Goal: Task Accomplishment & Management: Manage account settings

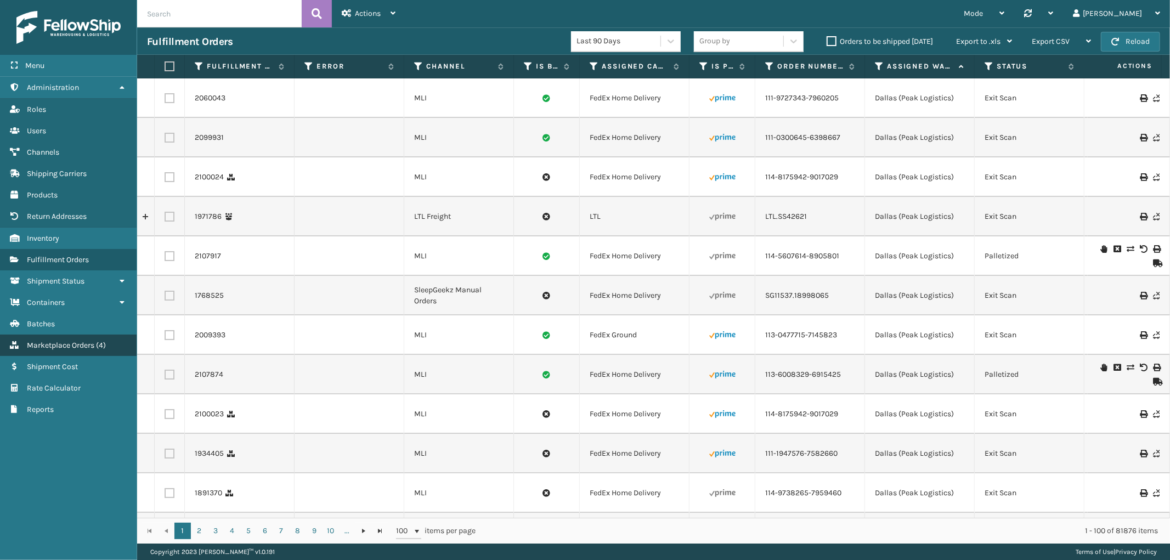
click at [70, 335] on link "Marketplace Orders ( 4 )" at bounding box center [68, 345] width 137 height 21
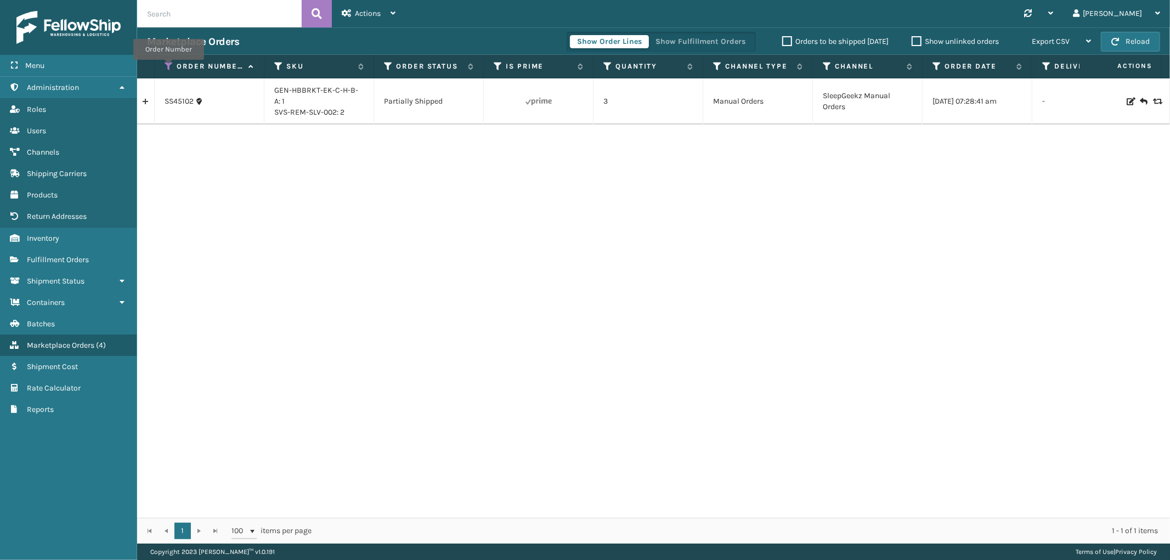
click at [168, 67] on icon at bounding box center [169, 66] width 9 height 10
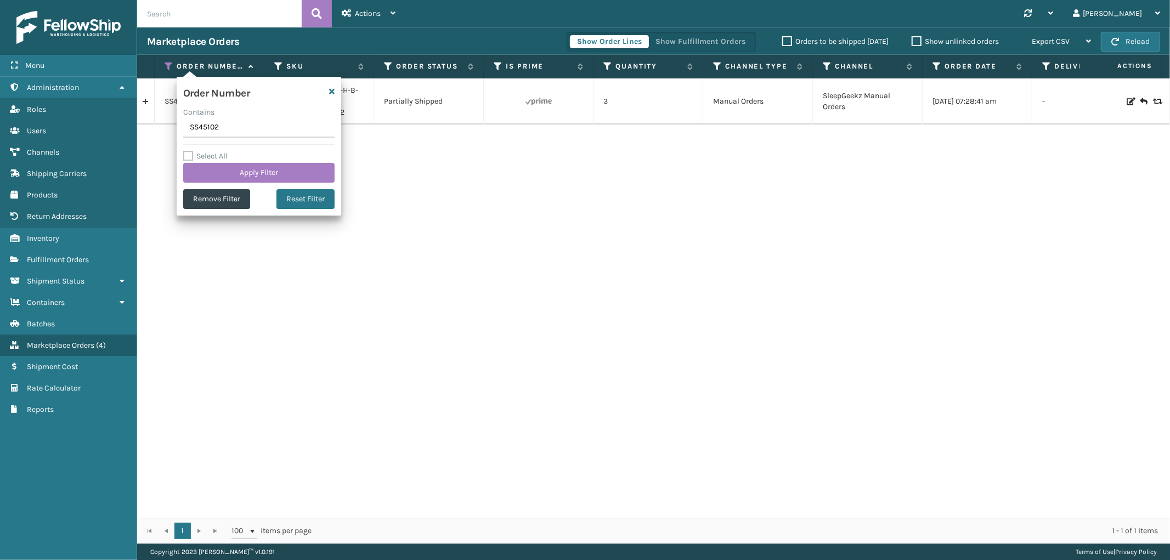
click at [210, 127] on input "SS45102" at bounding box center [258, 128] width 151 height 20
type input "111-5294973-0966601"
click at [217, 182] on button "Apply Filter" at bounding box center [258, 173] width 151 height 20
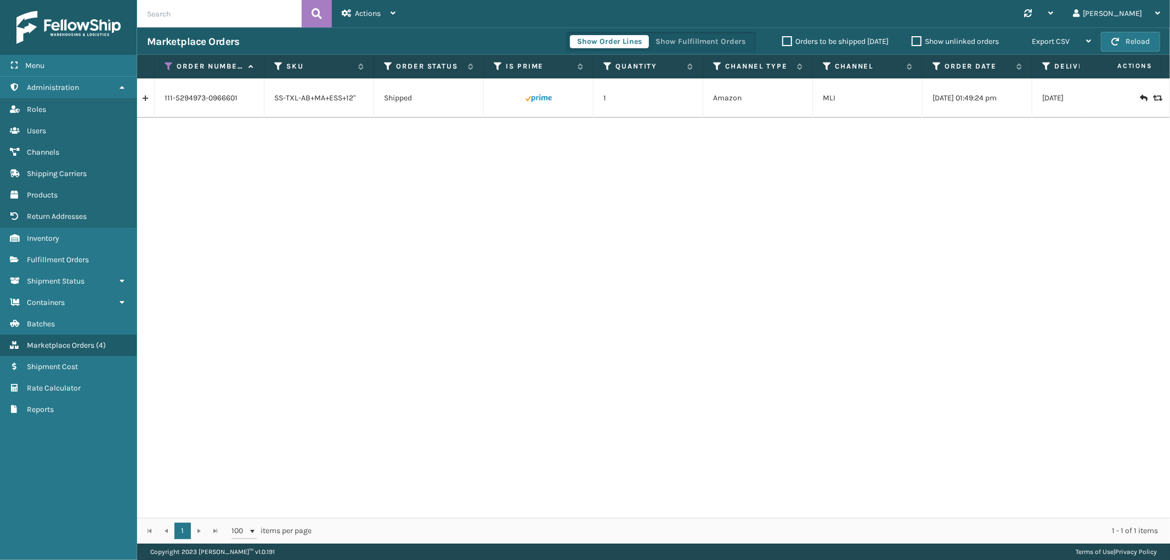
click at [145, 99] on link at bounding box center [145, 98] width 17 height 18
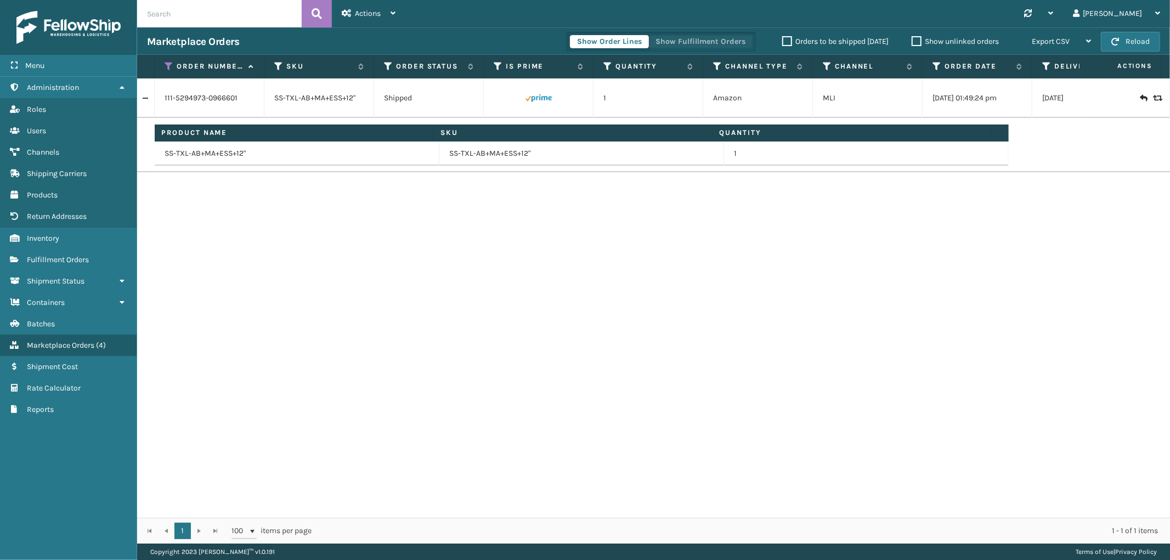
click at [731, 40] on button "Show Fulfillment Orders" at bounding box center [700, 41] width 104 height 13
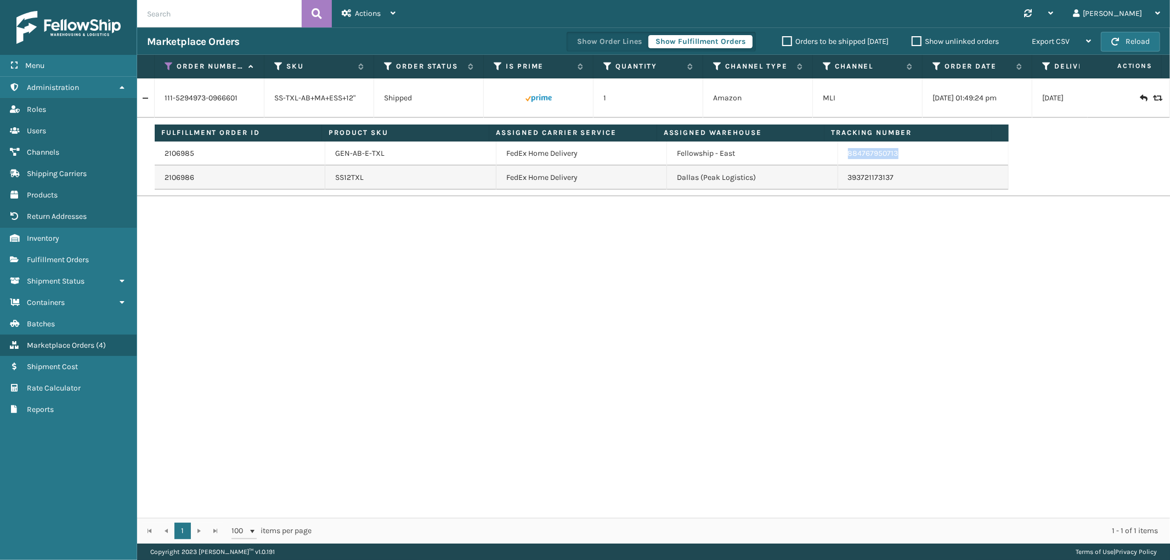
drag, startPoint x: 899, startPoint y: 156, endPoint x: 840, endPoint y: 156, distance: 59.8
click at [840, 156] on td "884767950713" at bounding box center [923, 153] width 171 height 24
copy link "884767950713"
click at [390, 11] on icon at bounding box center [392, 13] width 5 height 8
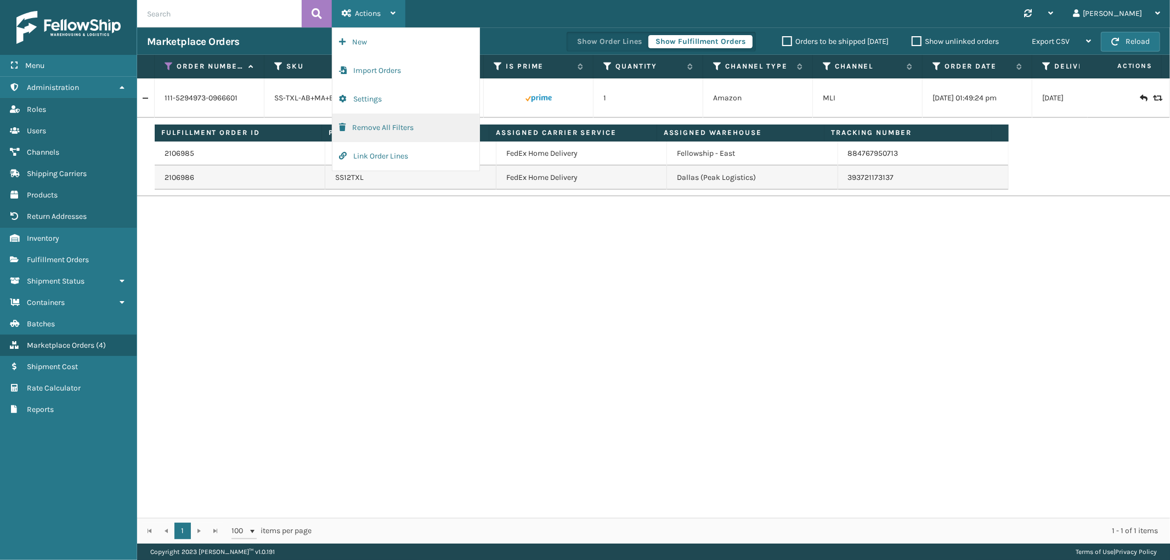
click at [370, 135] on button "Remove All Filters" at bounding box center [405, 128] width 147 height 29
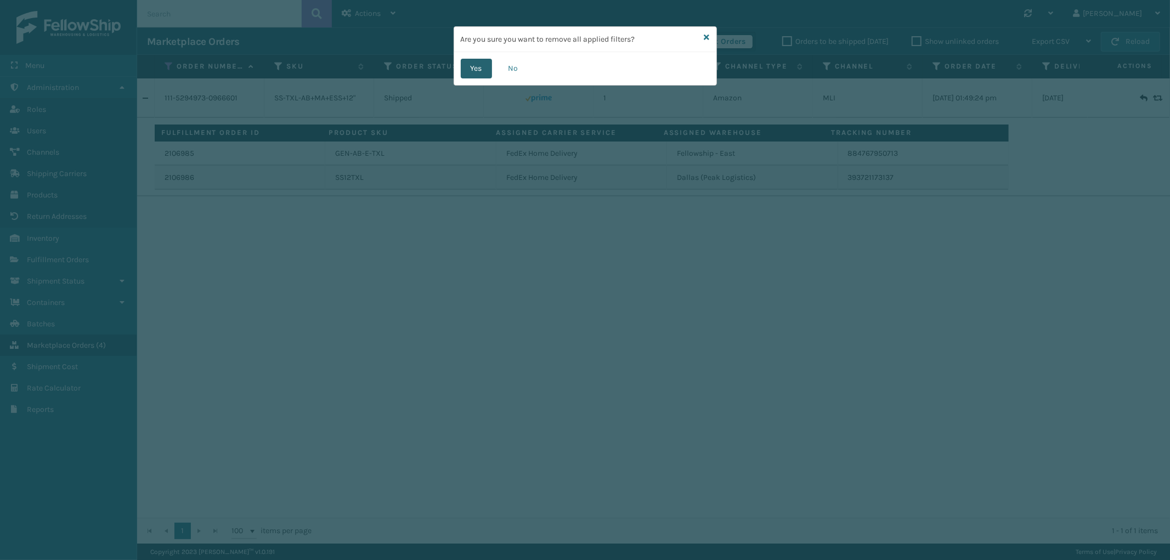
click at [480, 66] on button "Yes" at bounding box center [476, 69] width 31 height 20
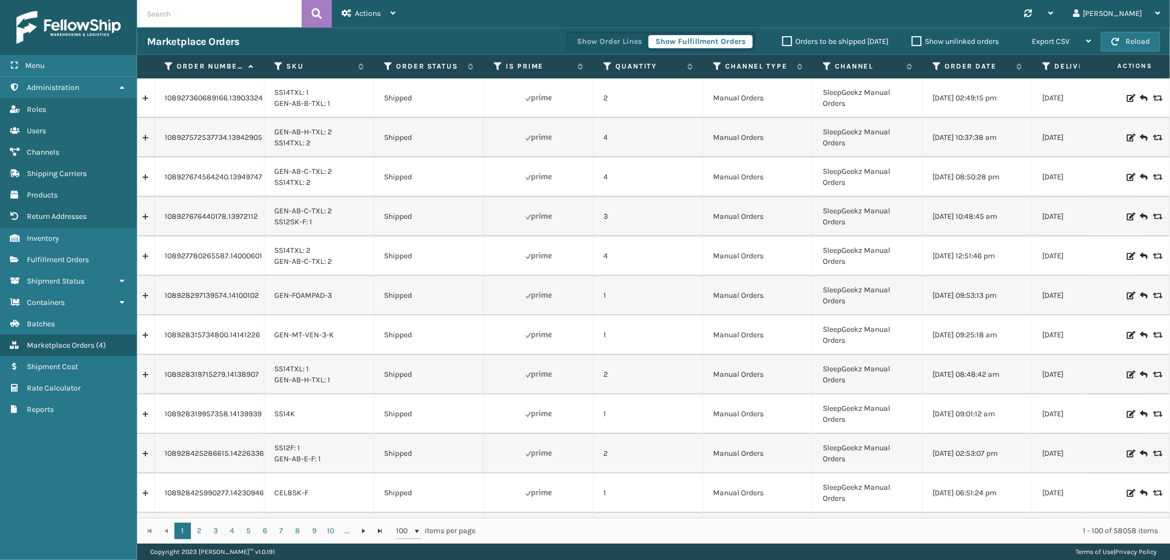
scroll to position [0, 62]
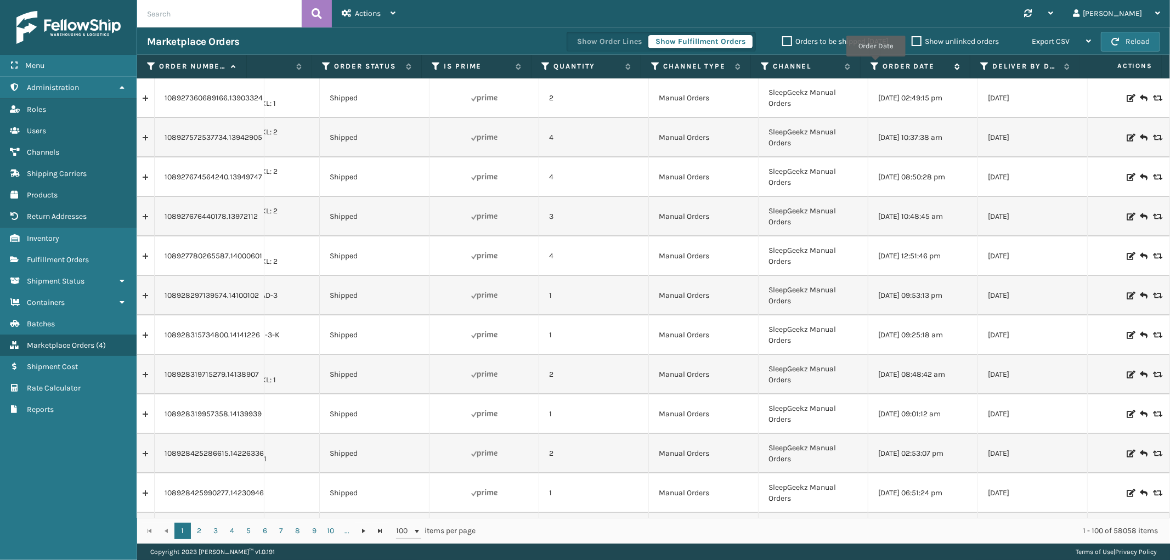
click at [875, 64] on icon at bounding box center [874, 66] width 9 height 10
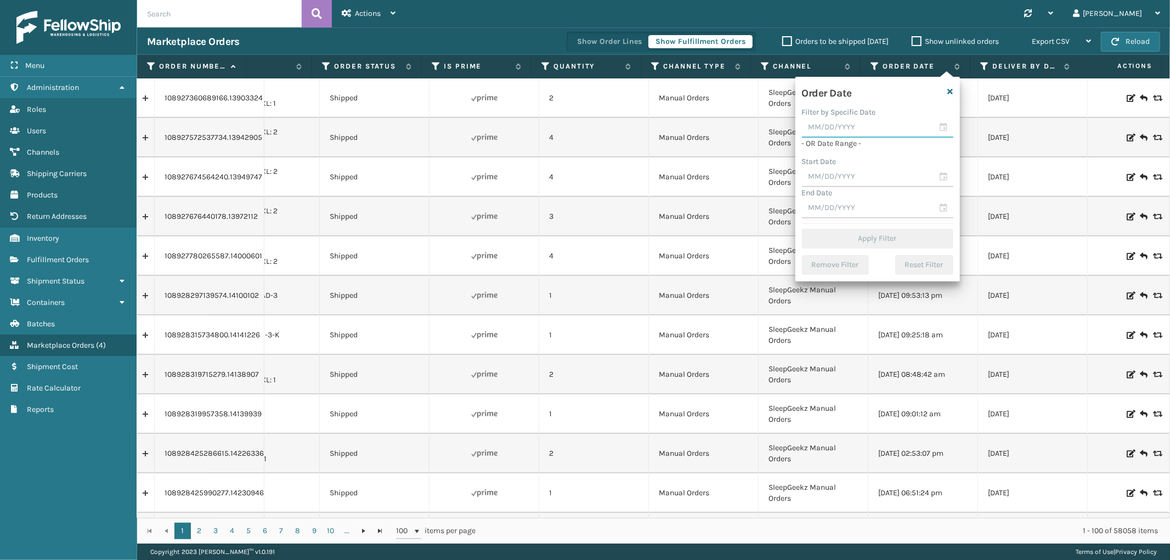
click at [840, 135] on input "text" at bounding box center [877, 128] width 151 height 20
click at [828, 258] on div "29" at bounding box center [834, 263] width 18 height 16
type input "[DATE]"
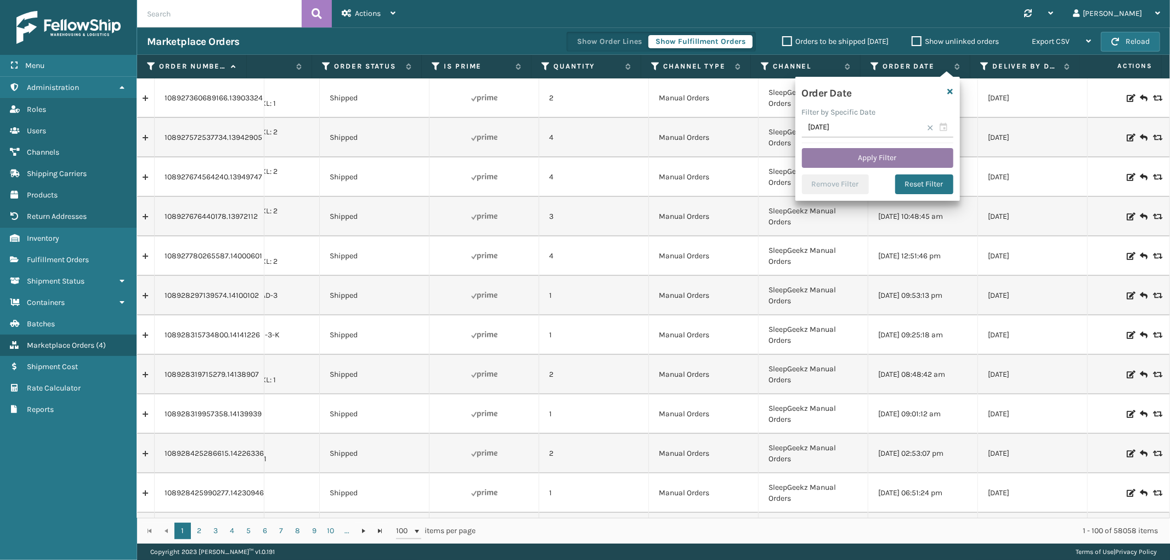
click at [858, 155] on button "Apply Filter" at bounding box center [877, 158] width 151 height 20
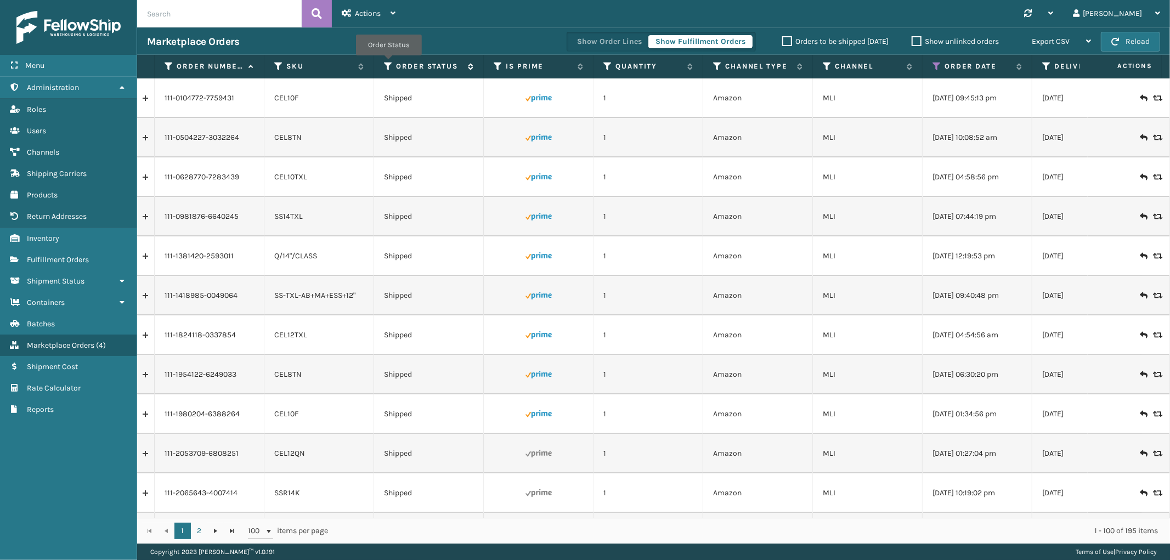
click at [388, 63] on icon at bounding box center [388, 66] width 9 height 10
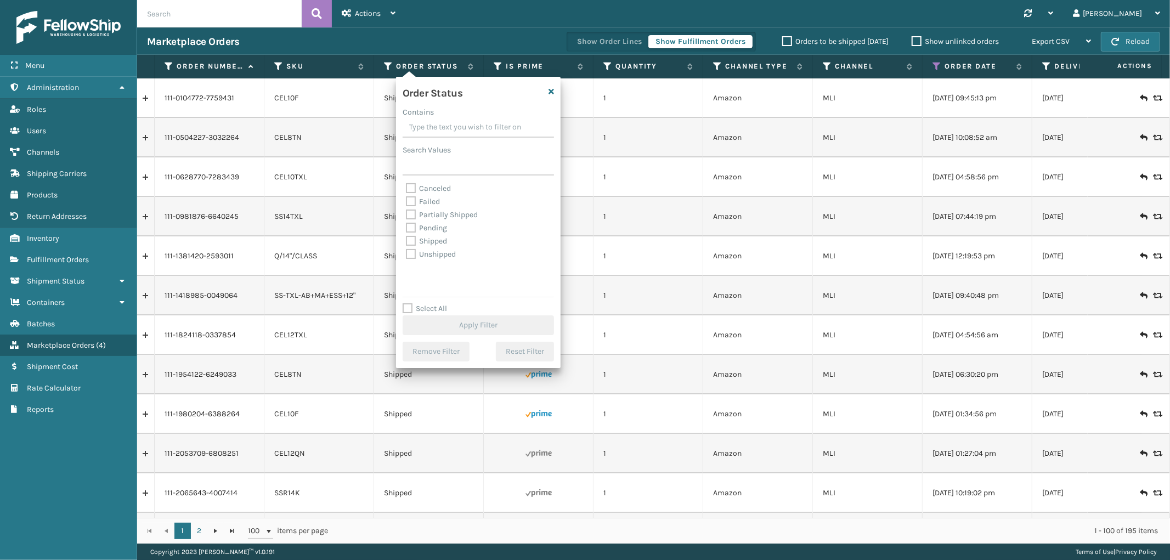
click at [409, 310] on label "Select All" at bounding box center [425, 308] width 44 height 9
click at [409, 303] on input "Select All" at bounding box center [485, 302] width 165 height 1
checkbox input "true"
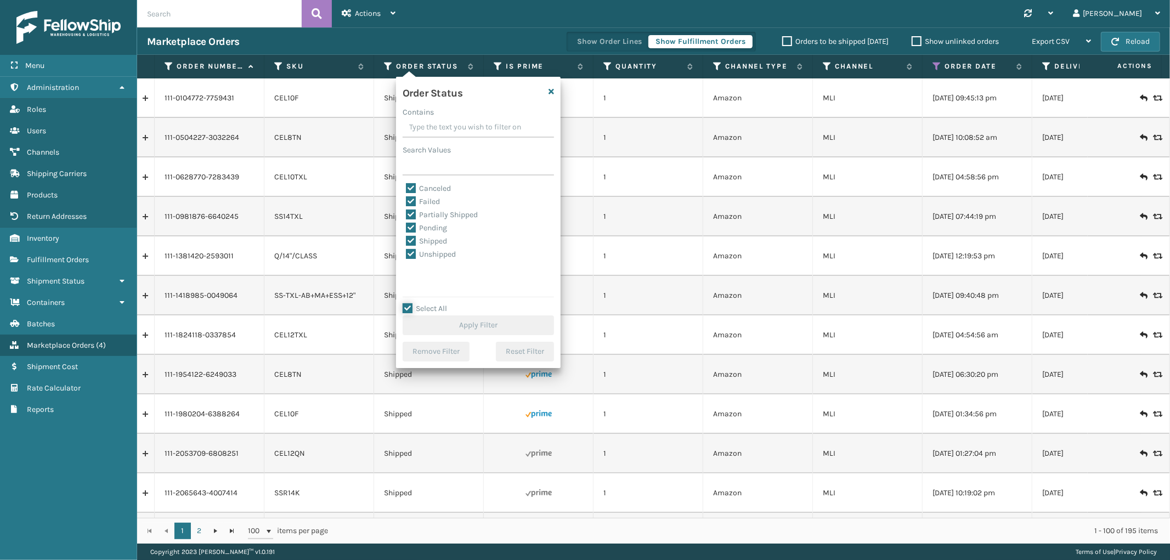
checkbox input "true"
click at [409, 185] on label "Canceled" at bounding box center [428, 188] width 45 height 9
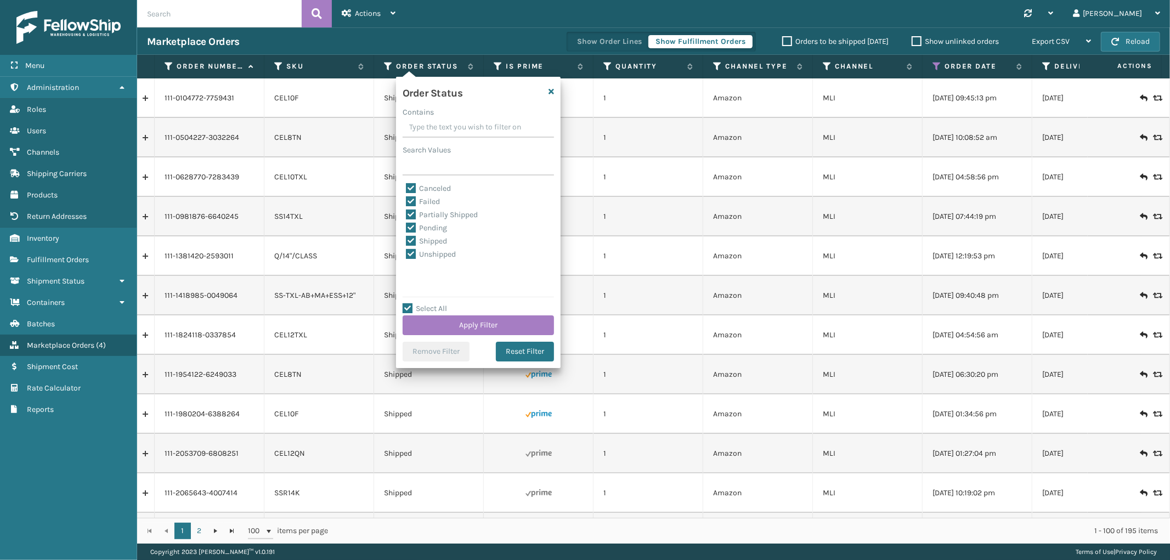
click at [406, 185] on input "Canceled" at bounding box center [406, 185] width 1 height 7
checkbox input "false"
click at [450, 319] on button "Apply Filter" at bounding box center [478, 325] width 151 height 20
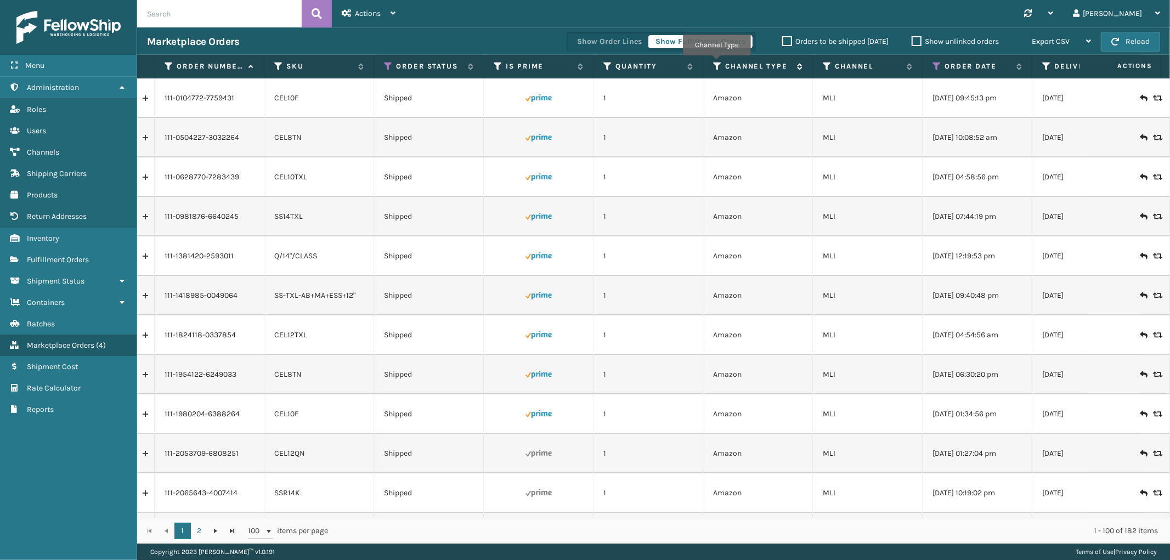
click at [716, 63] on icon at bounding box center [717, 66] width 9 height 10
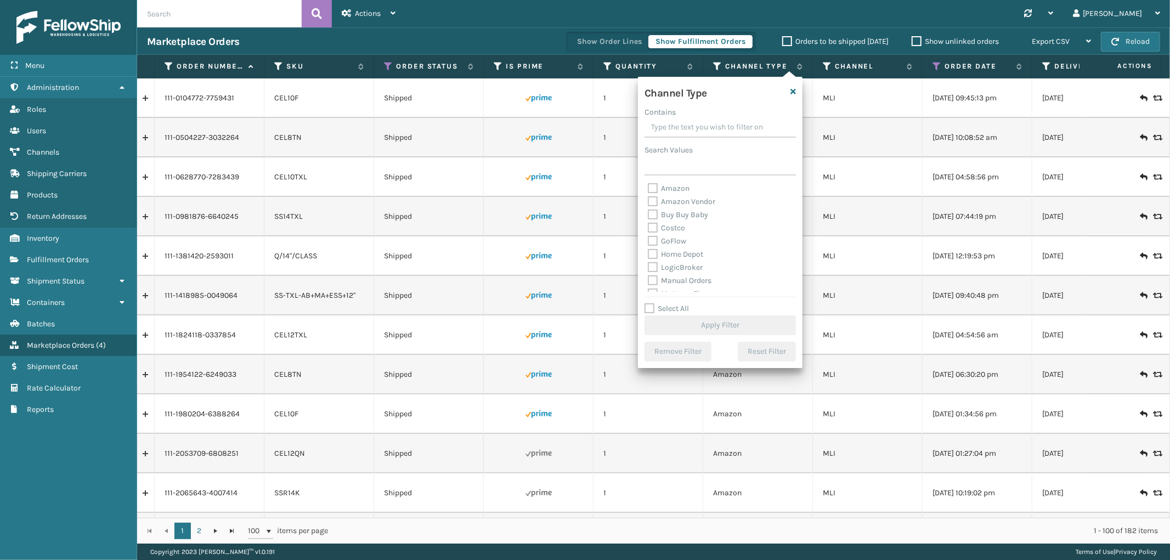
click at [673, 187] on label "Amazon" at bounding box center [669, 188] width 42 height 9
click at [648, 187] on input "Amazon" at bounding box center [648, 185] width 1 height 7
checkbox input "true"
click at [715, 326] on button "Apply Filter" at bounding box center [719, 325] width 151 height 20
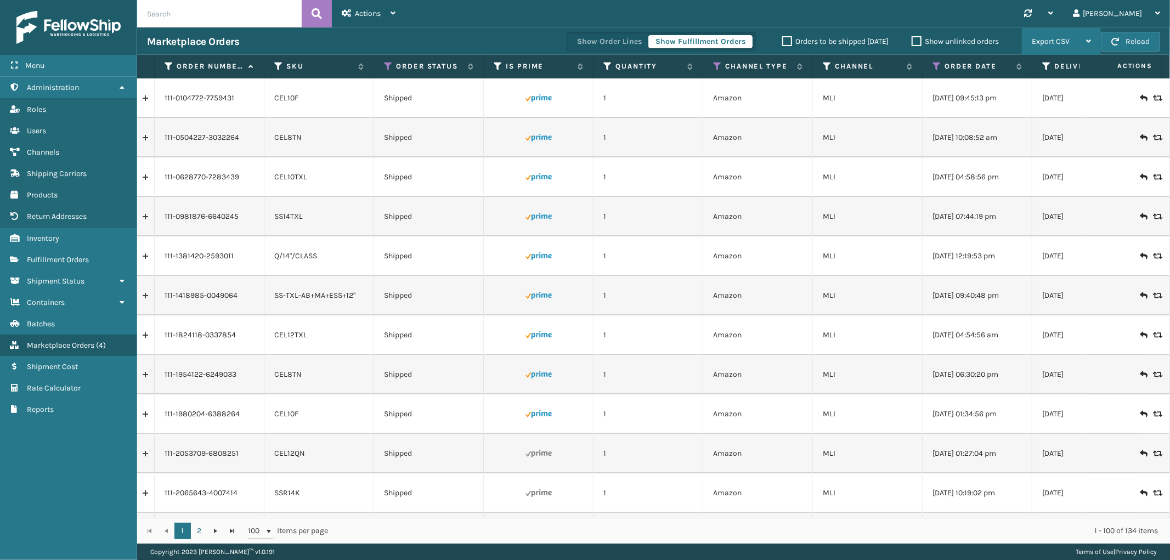
click at [1048, 41] on span "Export CSV" at bounding box center [1051, 41] width 38 height 9
click at [991, 101] on li "Export All Pages" at bounding box center [1026, 101] width 147 height 30
click at [52, 279] on span "Shipment Status" at bounding box center [56, 280] width 58 height 9
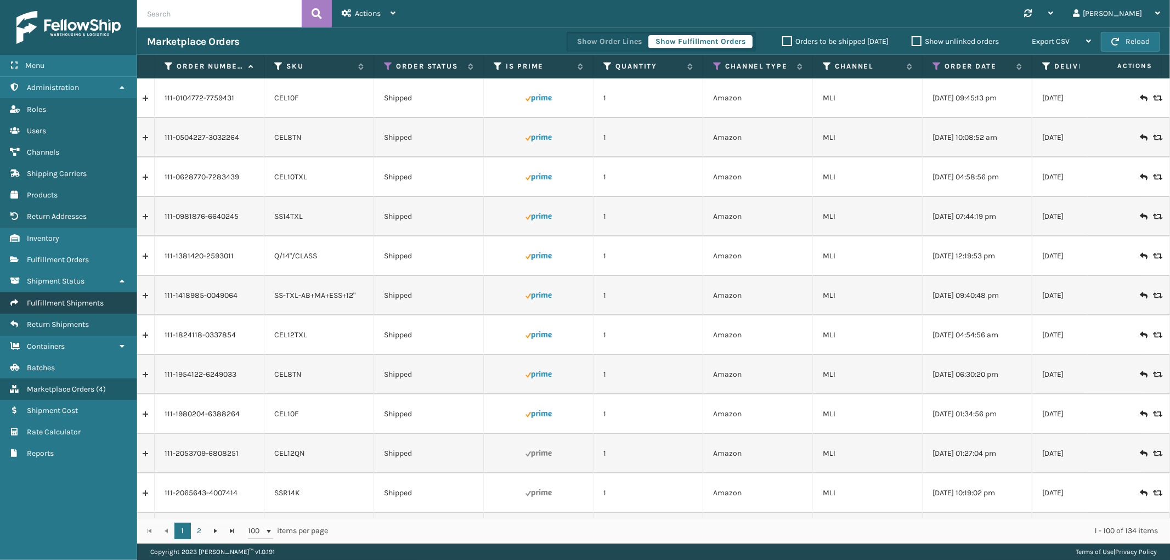
click at [58, 298] on span "Fulfillment Shipments" at bounding box center [65, 302] width 77 height 9
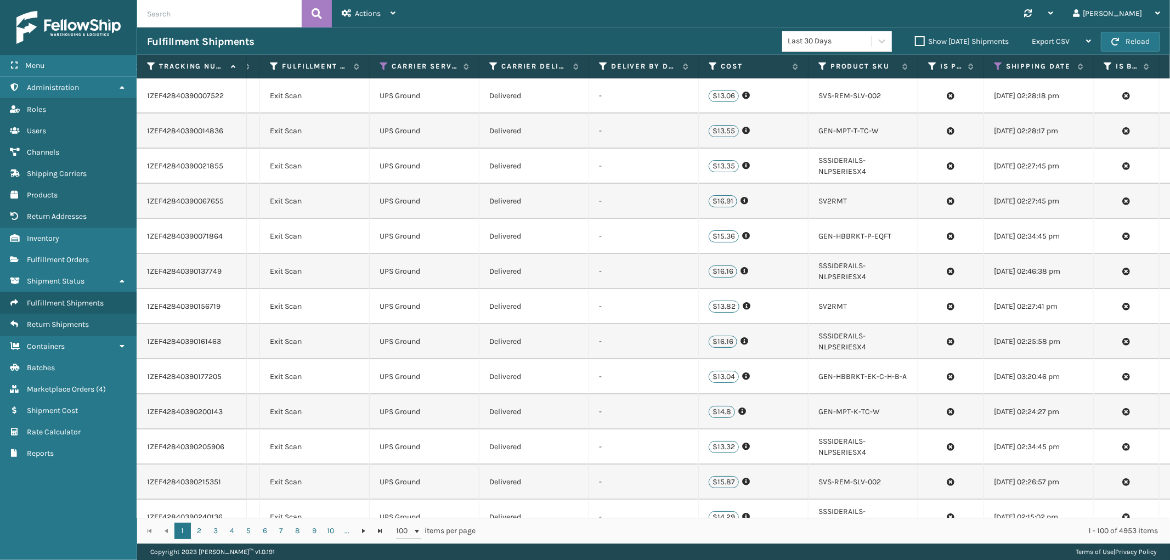
scroll to position [0, 533]
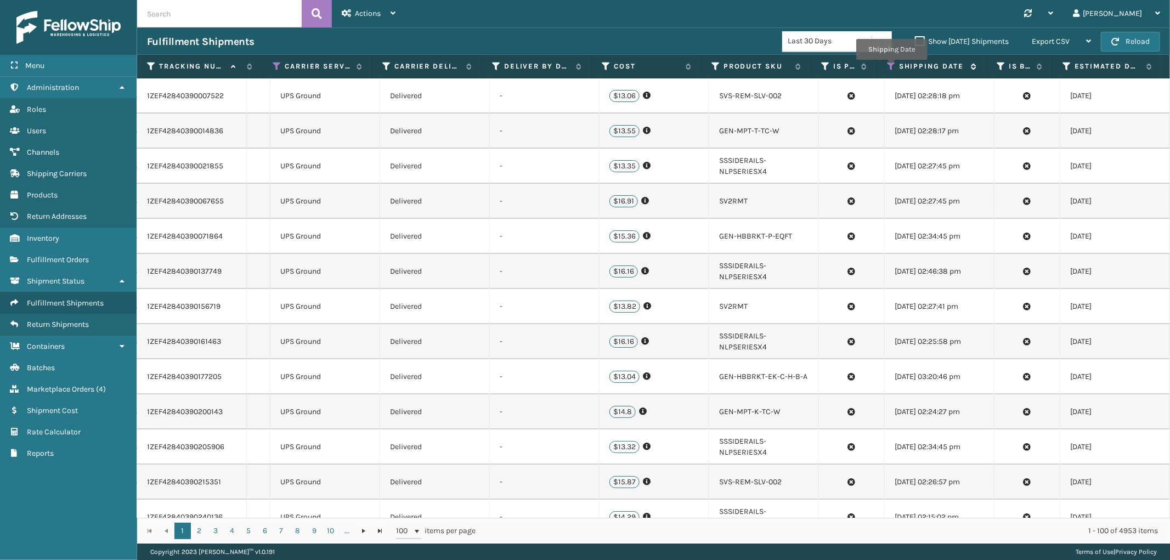
click at [891, 67] on icon at bounding box center [891, 66] width 9 height 10
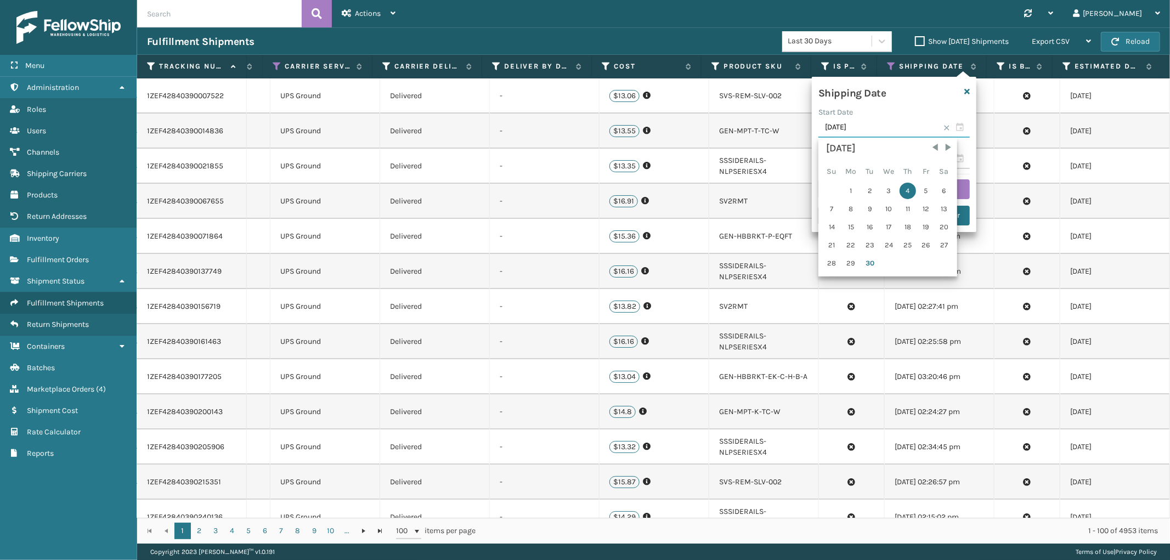
click at [879, 129] on input "[DATE]" at bounding box center [893, 128] width 151 height 20
click at [886, 192] on div "3" at bounding box center [889, 191] width 18 height 16
type input "[DATE]"
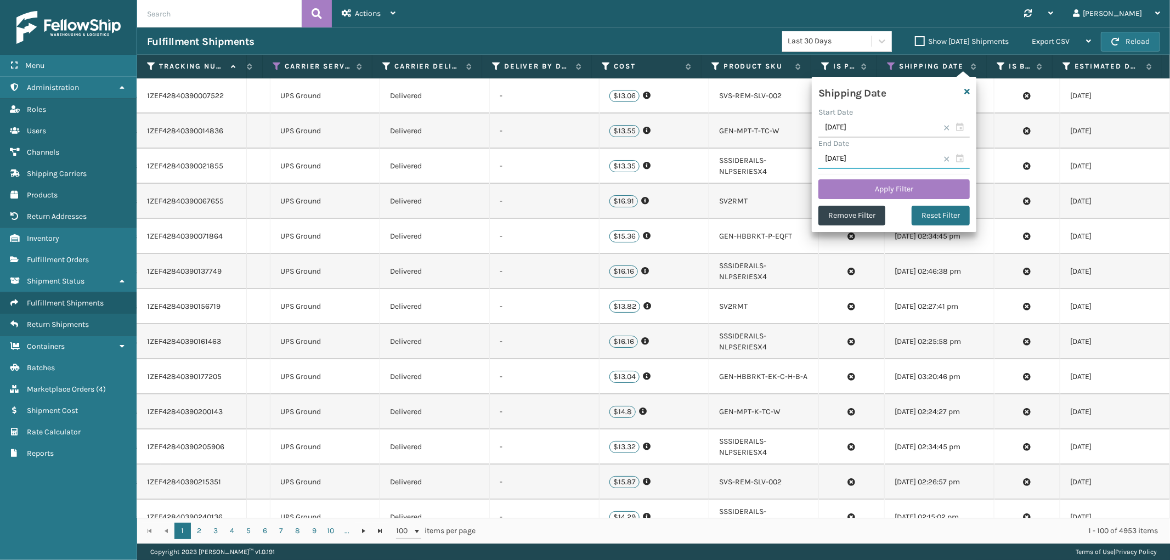
click at [884, 157] on input "[DATE]" at bounding box center [893, 159] width 151 height 20
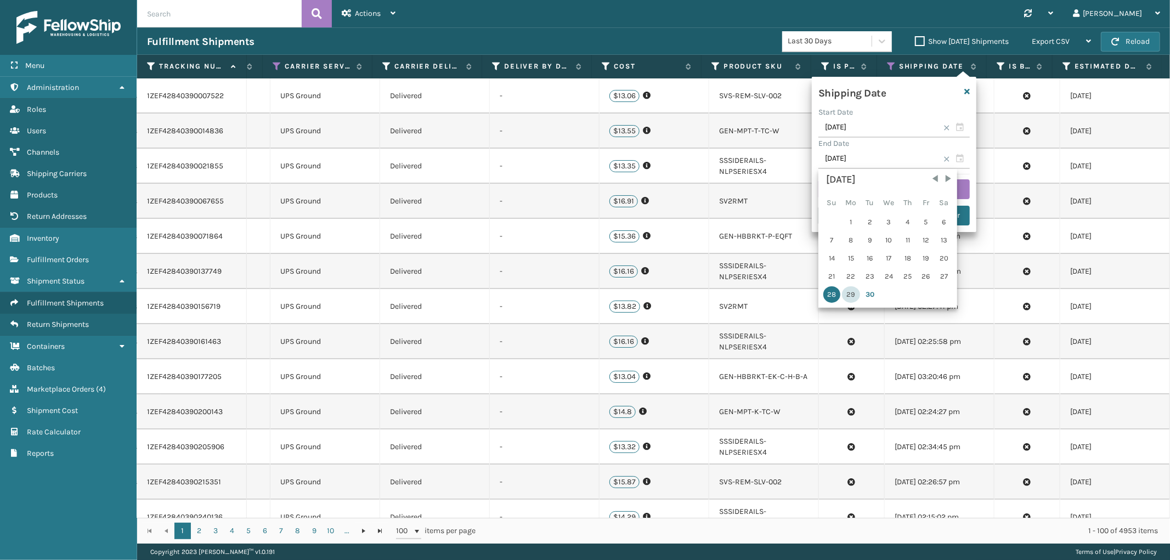
click at [849, 287] on div "29" at bounding box center [851, 294] width 18 height 16
type input "[DATE]"
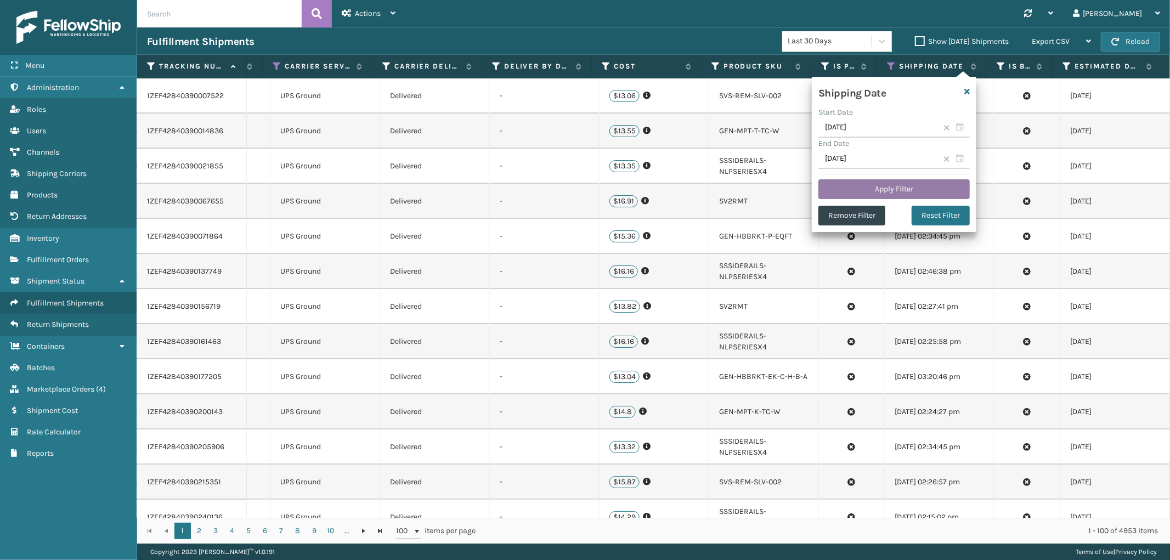
click at [895, 186] on button "Apply Filter" at bounding box center [893, 189] width 151 height 20
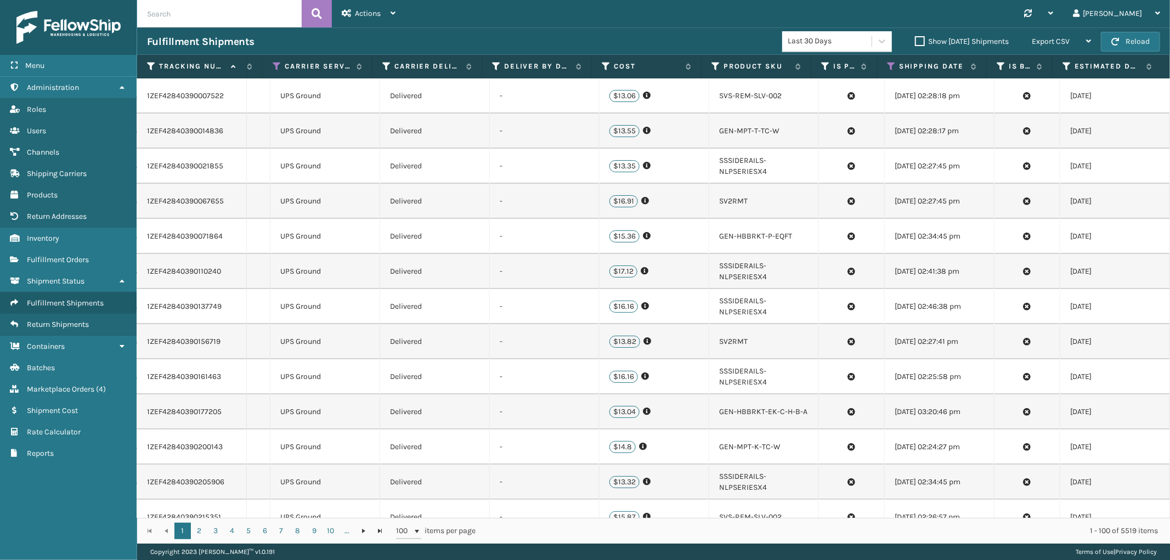
scroll to position [0, 0]
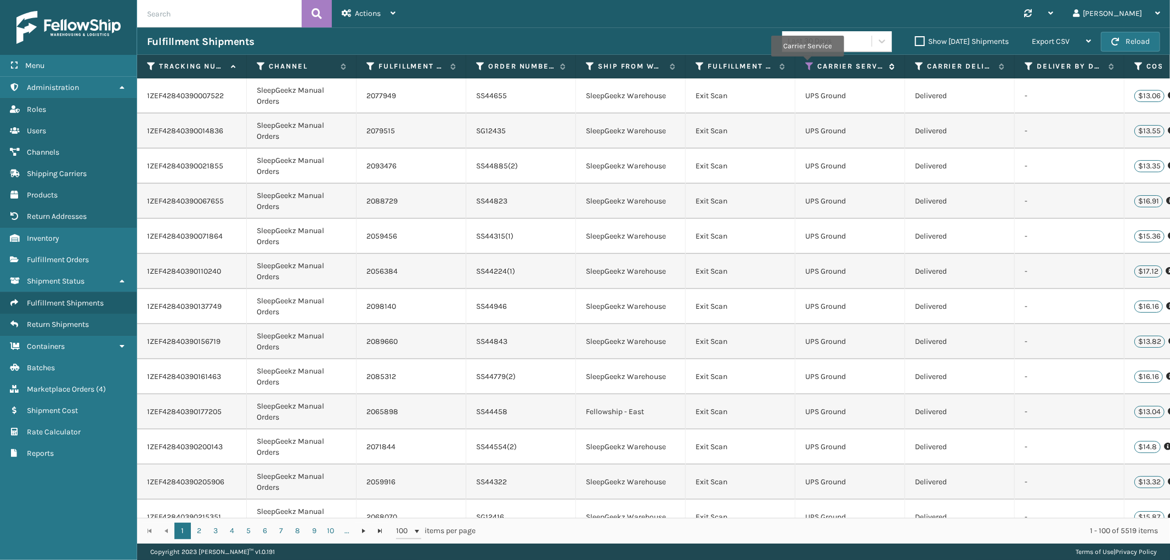
click at [807, 64] on icon at bounding box center [809, 66] width 9 height 10
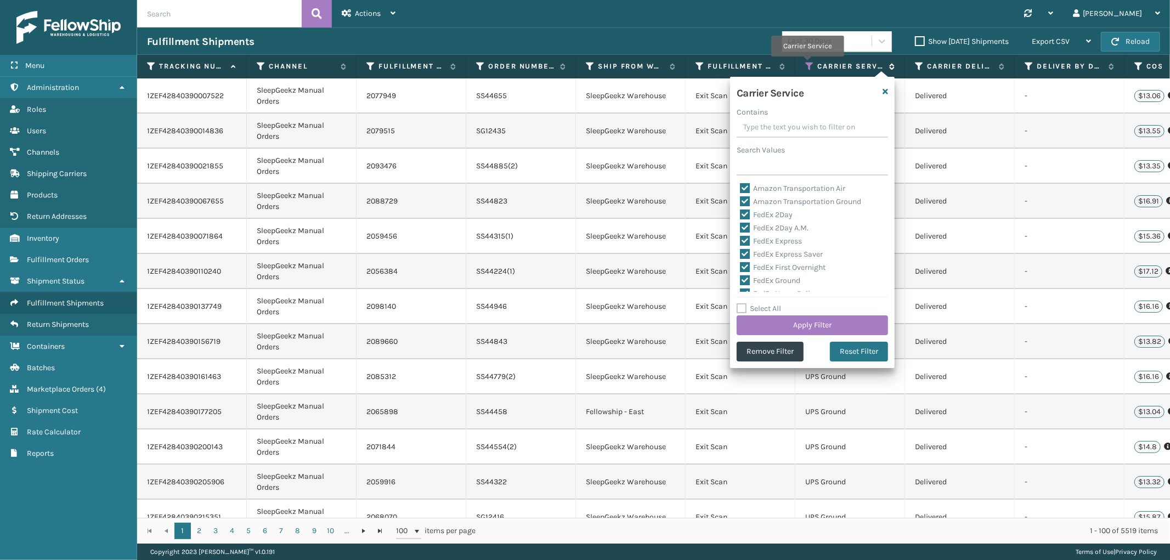
click at [807, 64] on icon at bounding box center [809, 66] width 9 height 10
click at [624, 30] on div "Fulfillment Shipments Last 30 Days Show [DATE] Shipments Export CSV Export Curr…" at bounding box center [653, 40] width 1033 height 27
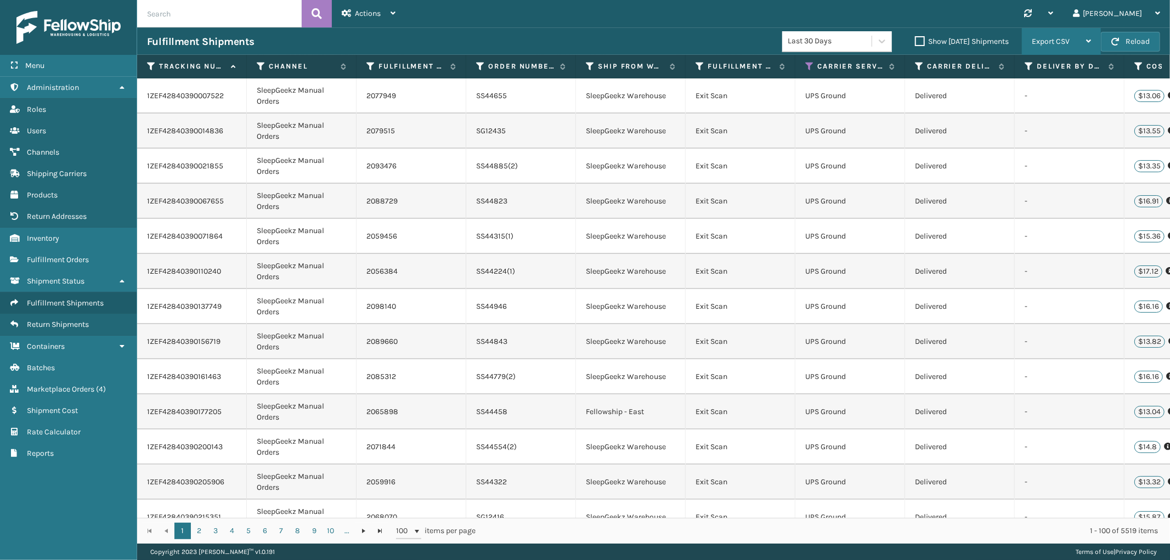
click at [1058, 39] on span "Export CSV" at bounding box center [1051, 41] width 38 height 9
click at [997, 103] on li "Export All Pages" at bounding box center [1026, 101] width 147 height 30
